Goal: Task Accomplishment & Management: Use online tool/utility

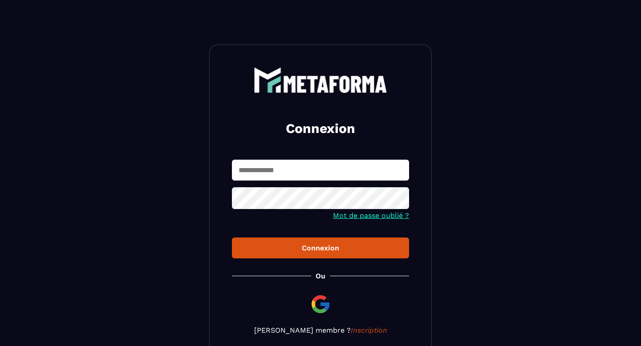
scroll to position [1, 0]
click at [278, 164] on input "text" at bounding box center [320, 170] width 177 height 21
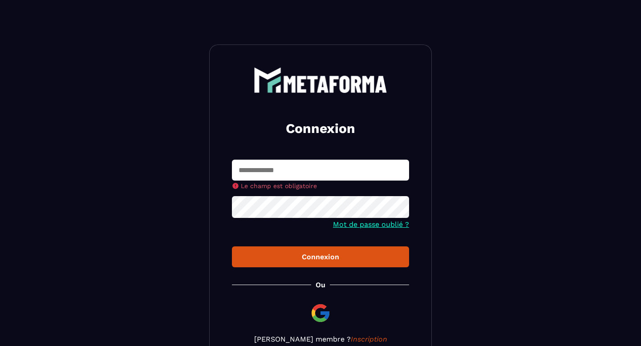
type input "**********"
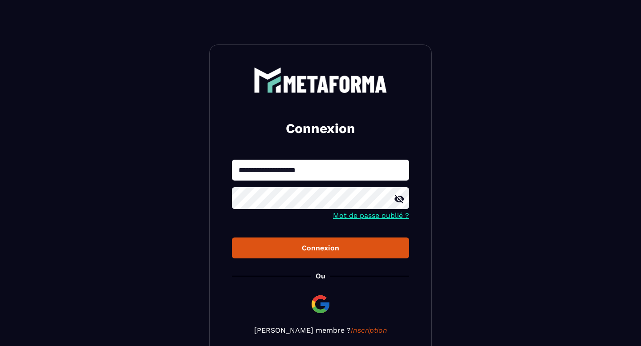
click at [330, 259] on button "Connexion" at bounding box center [320, 248] width 177 height 21
click at [396, 208] on div at bounding box center [320, 199] width 177 height 24
click at [399, 202] on icon at bounding box center [399, 199] width 11 height 11
click at [318, 250] on div "Connexion" at bounding box center [320, 248] width 163 height 8
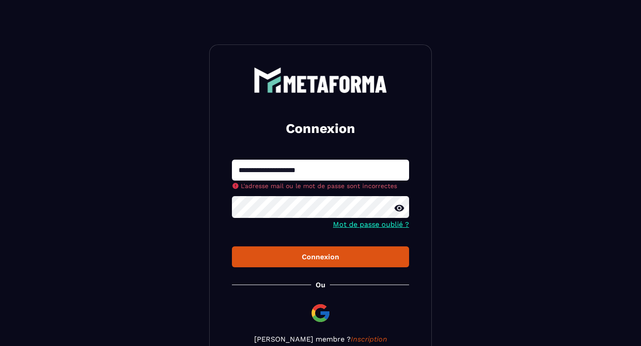
click at [204, 200] on section "**********" at bounding box center [320, 205] width 641 height 411
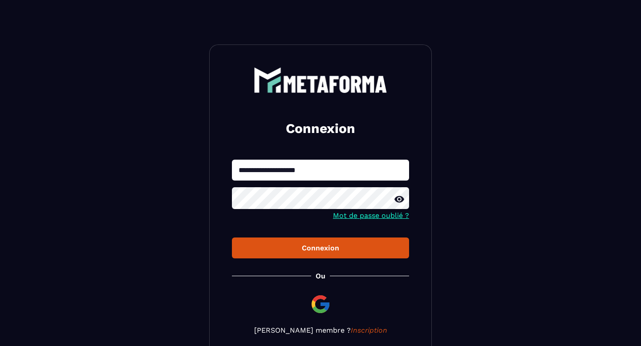
click at [256, 256] on button "Connexion" at bounding box center [320, 248] width 177 height 21
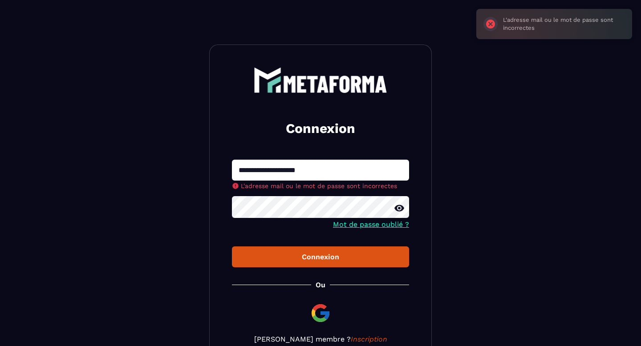
click at [232, 247] on button "Connexion" at bounding box center [320, 257] width 177 height 21
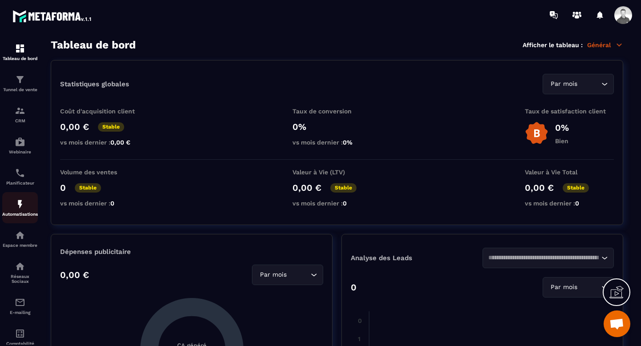
click at [17, 210] on img at bounding box center [20, 204] width 11 height 11
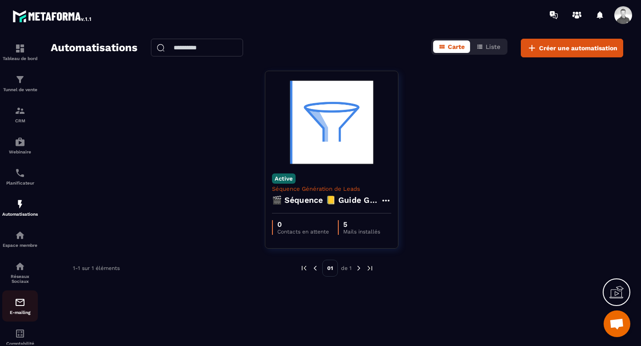
click at [21, 299] on link "E-mailing" at bounding box center [20, 306] width 36 height 31
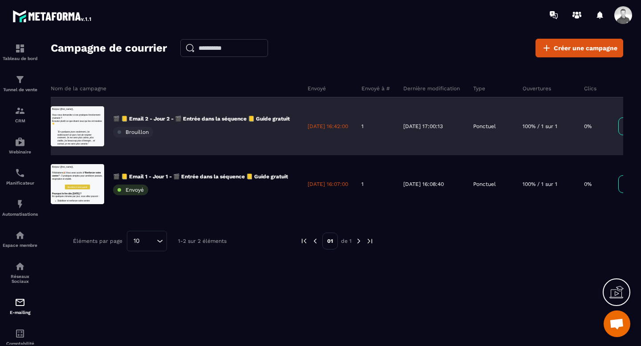
click at [194, 134] on div "🎬 📒 Email 2 - Jour 2 - 🎬 Entrée dans la séquence 📒 Guide gratuit Brouillon" at bounding box center [201, 126] width 177 height 22
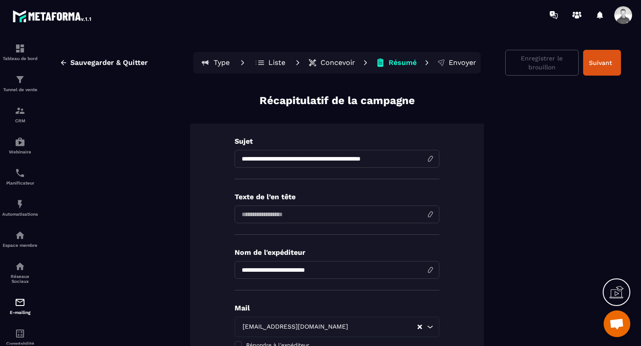
click at [340, 62] on p "Concevoir" at bounding box center [337, 62] width 35 height 9
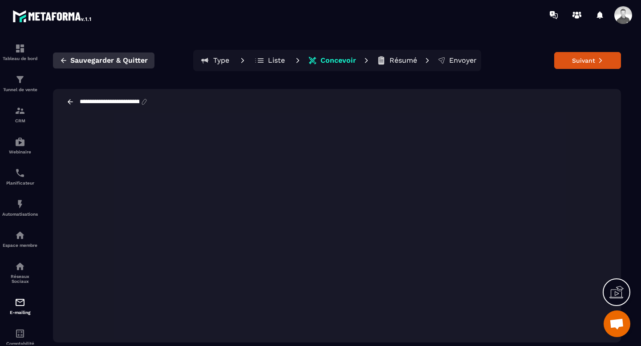
click at [93, 63] on span "Sauvegarder & Quitter" at bounding box center [108, 60] width 77 height 9
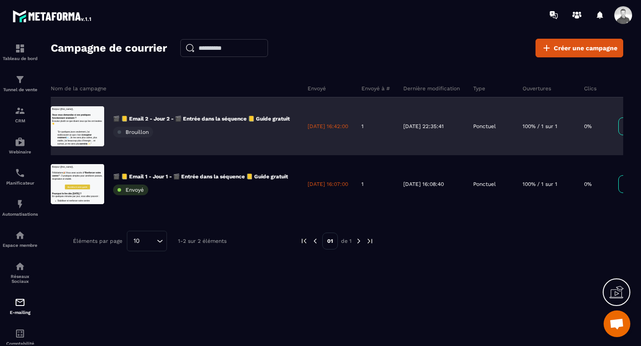
click at [172, 133] on div "🎬 📒 Email 2 - Jour 2 - 🎬 Entrée dans la séquence 📒 Guide gratuit Brouillon" at bounding box center [201, 126] width 177 height 22
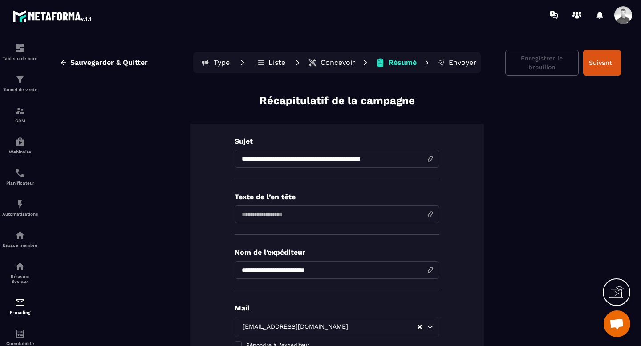
click at [332, 65] on p "Concevoir" at bounding box center [337, 62] width 35 height 9
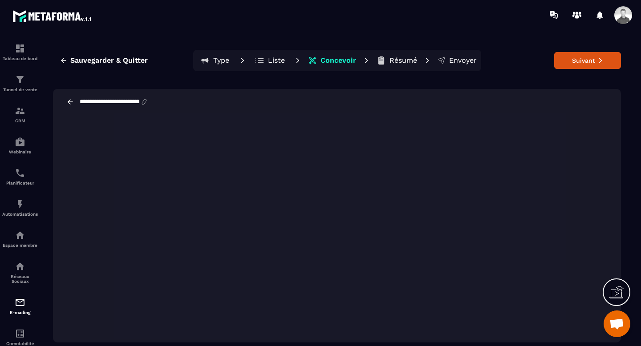
click at [71, 103] on icon at bounding box center [70, 102] width 8 height 8
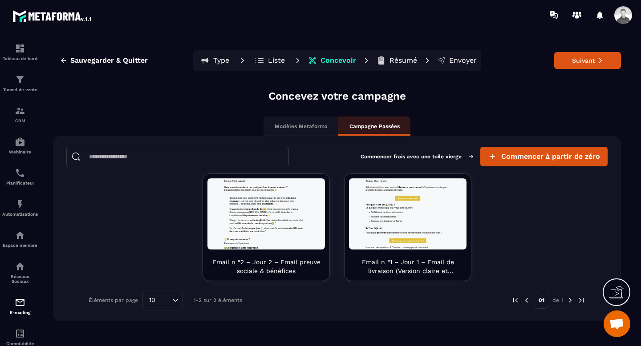
click at [337, 59] on p "Concevoir" at bounding box center [338, 60] width 36 height 9
click at [401, 65] on p "Résumé" at bounding box center [403, 60] width 28 height 9
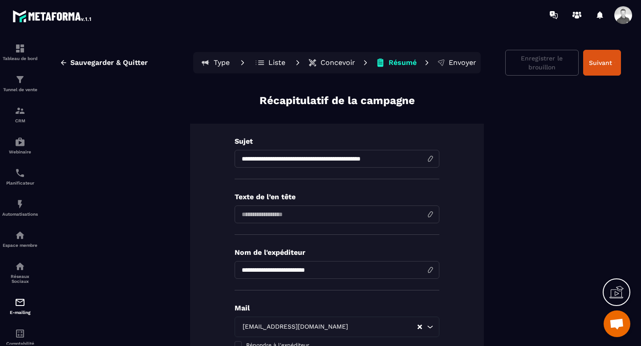
click at [329, 63] on p "Concevoir" at bounding box center [337, 62] width 35 height 9
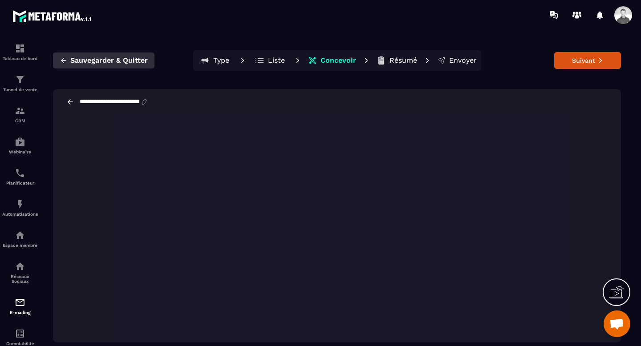
click at [97, 54] on button "Sauvegarder & Quitter" at bounding box center [103, 61] width 101 height 16
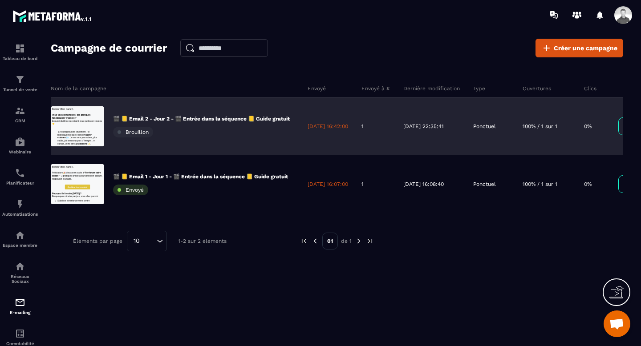
click at [182, 125] on div "🎬 📒 Email 2 - Jour 2 - 🎬 Entrée dans la séquence 📒 Guide gratuit Brouillon" at bounding box center [201, 126] width 177 height 22
